Goal: Task Accomplishment & Management: Use online tool/utility

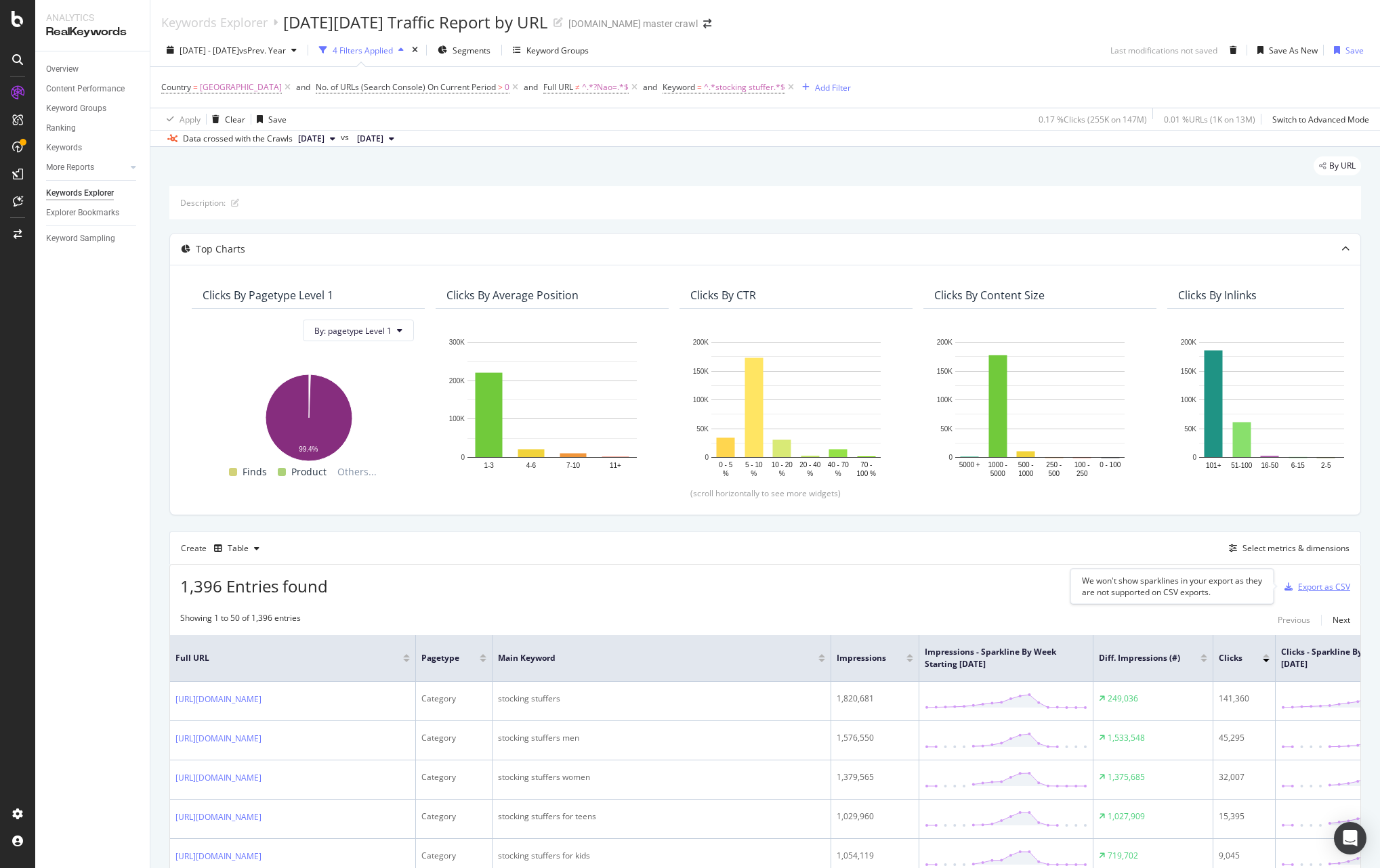
click at [1339, 590] on div "Export as CSV" at bounding box center [1324, 587] width 52 height 12
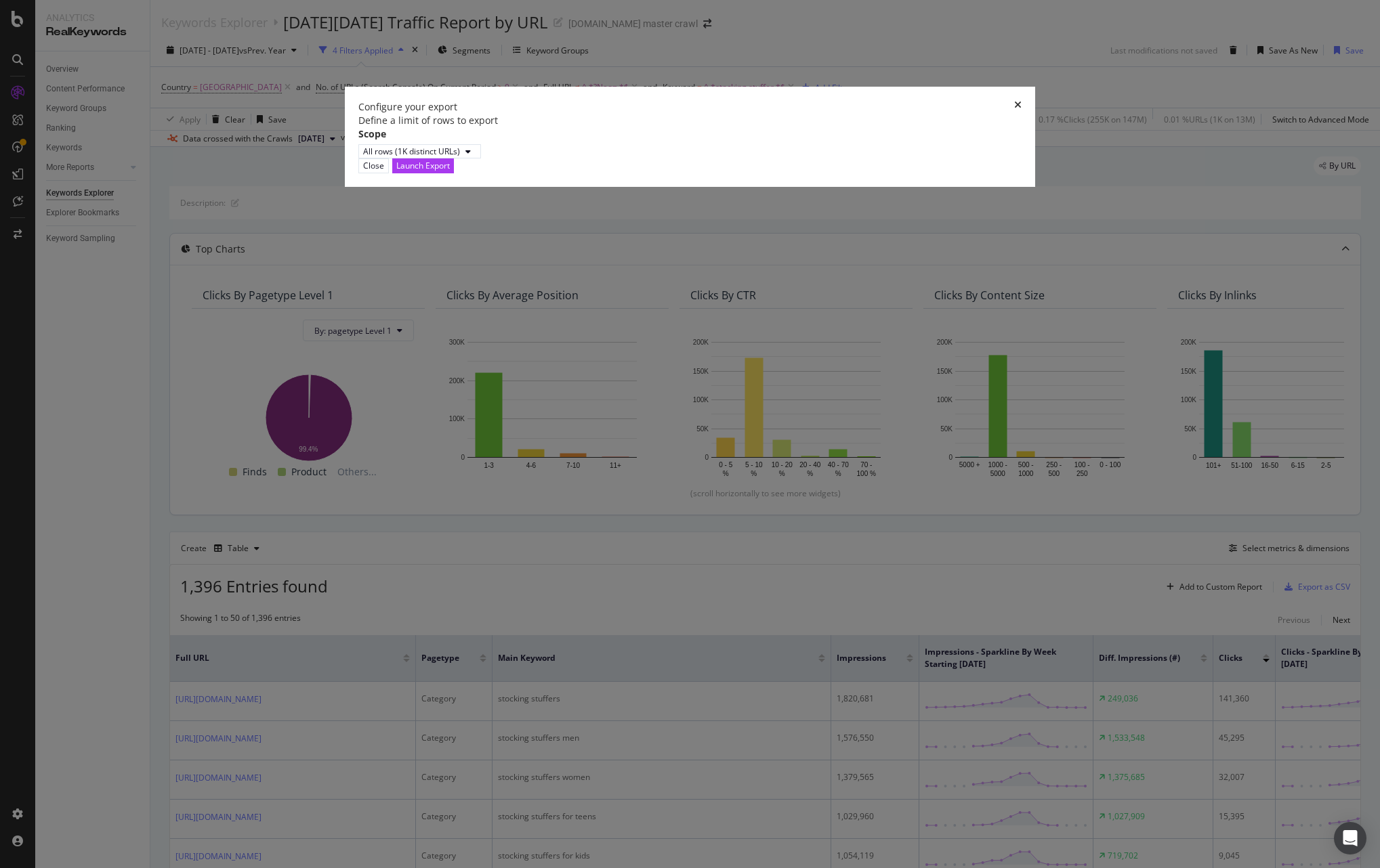
click at [450, 171] on div "Launch Export" at bounding box center [423, 166] width 54 height 12
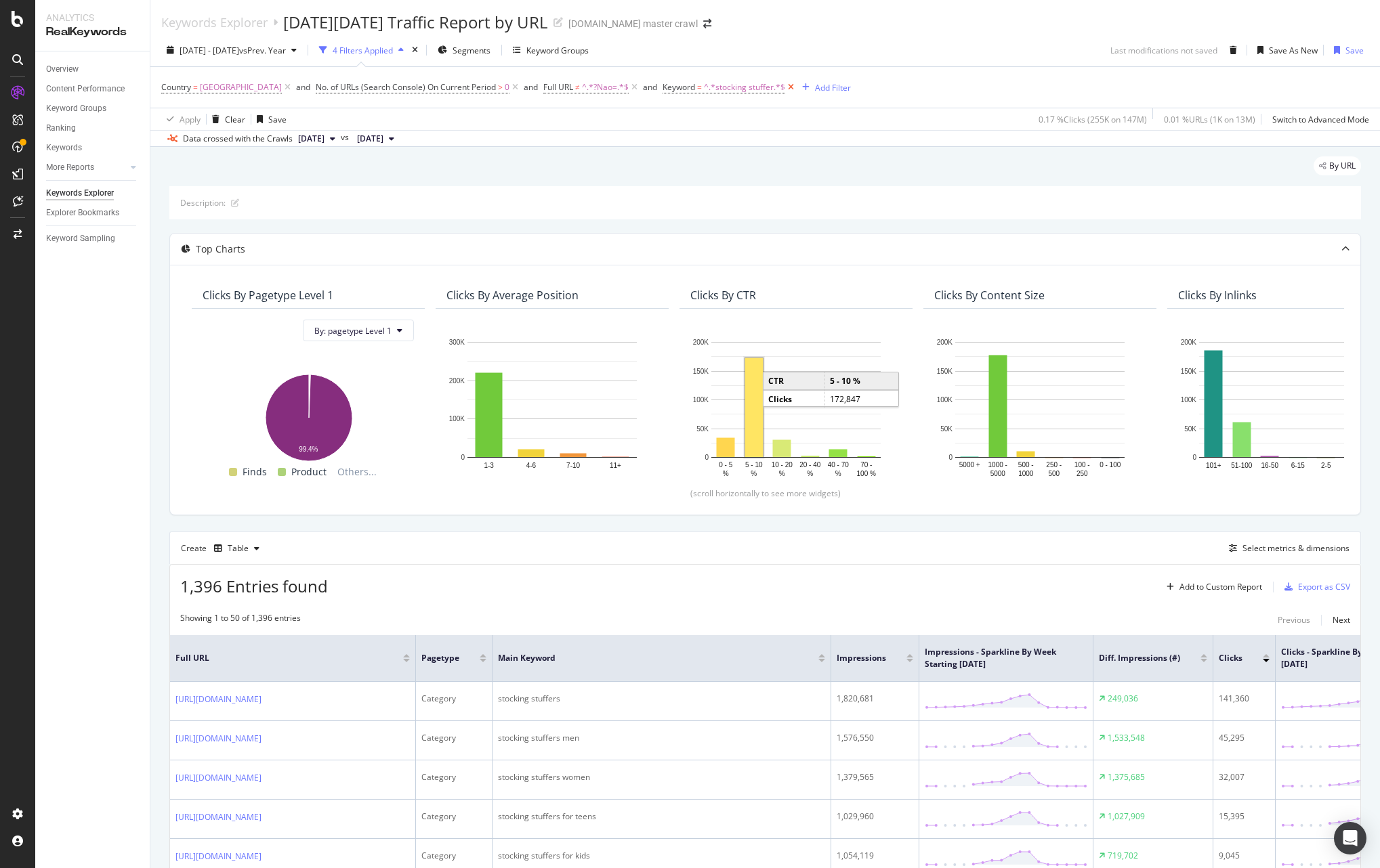
click at [797, 87] on icon at bounding box center [791, 87] width 12 height 14
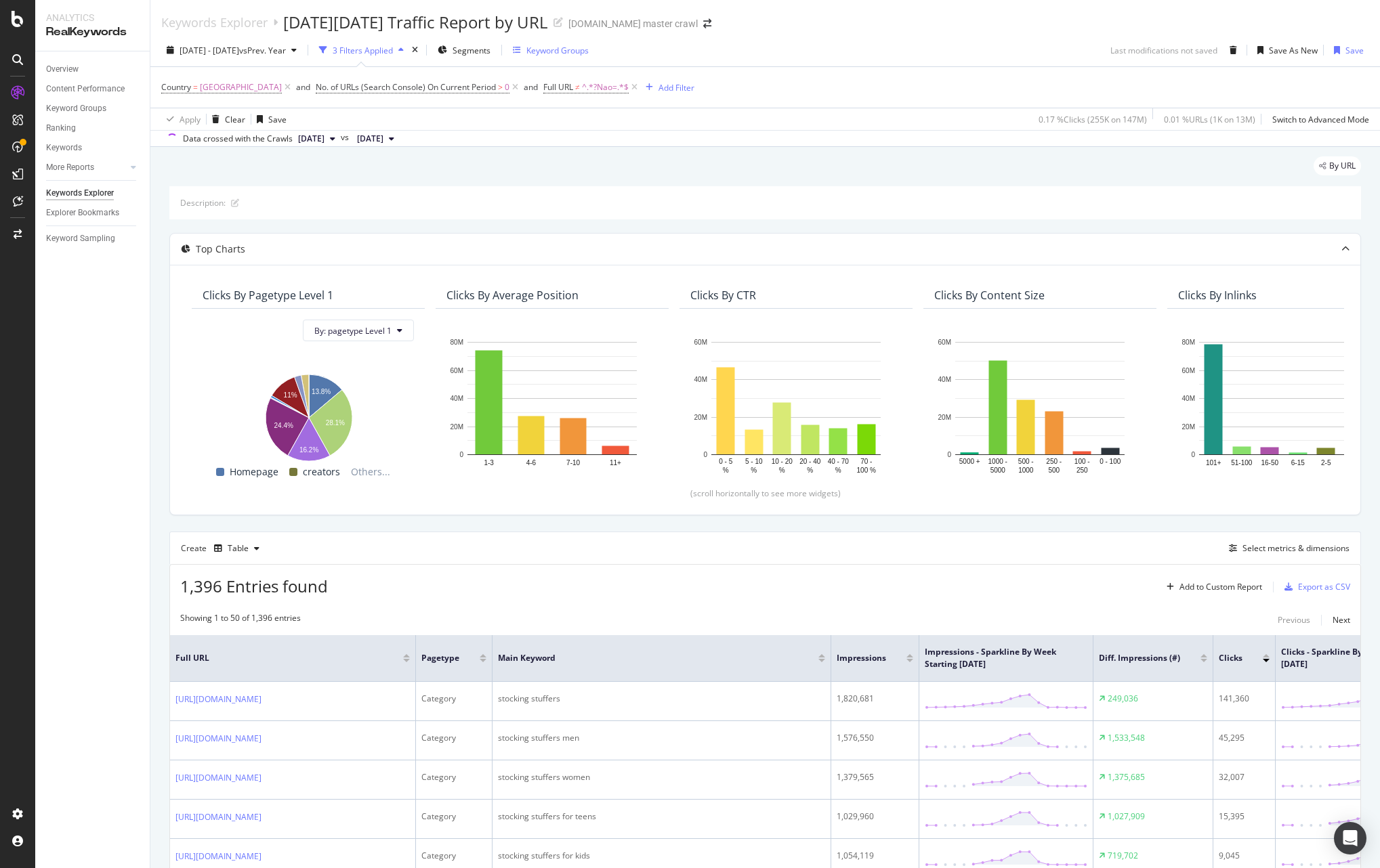
click at [589, 54] on div "Keyword Groups" at bounding box center [558, 50] width 63 height 12
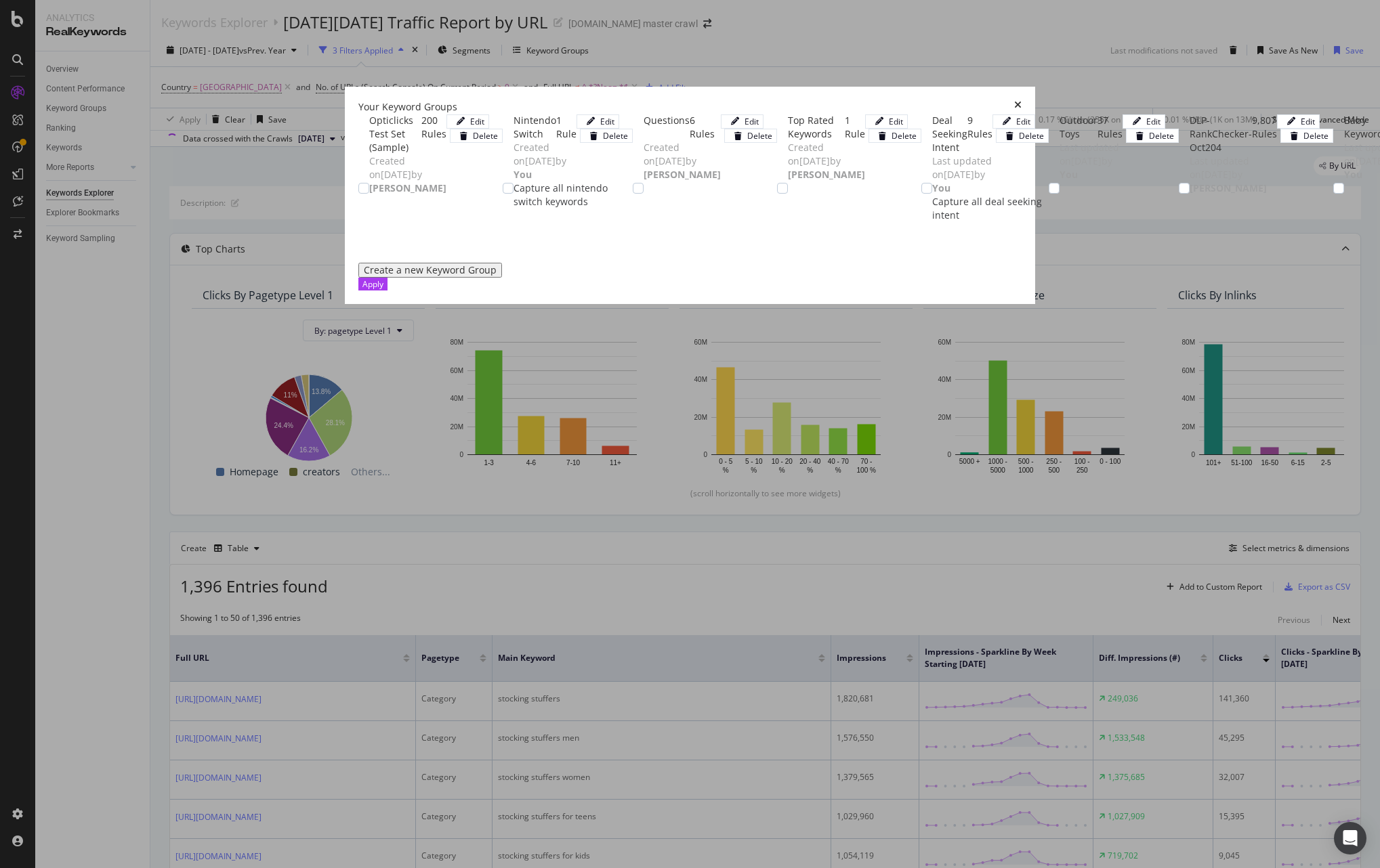
scroll to position [1917, 0]
click at [384, 290] on div "Apply" at bounding box center [373, 284] width 21 height 12
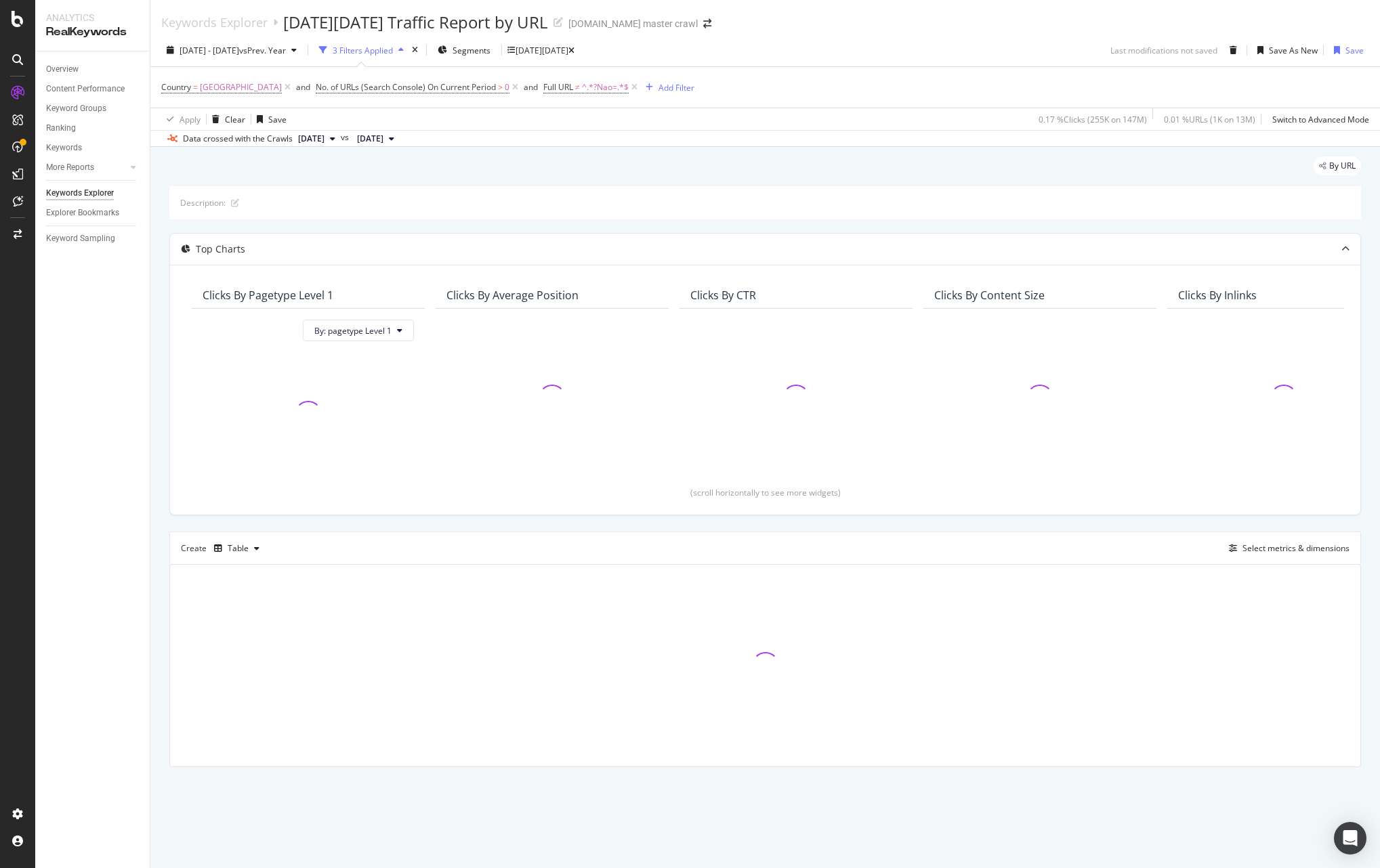
drag, startPoint x: 83, startPoint y: 230, endPoint x: 295, endPoint y: 2, distance: 311.3
